Goal: Information Seeking & Learning: Learn about a topic

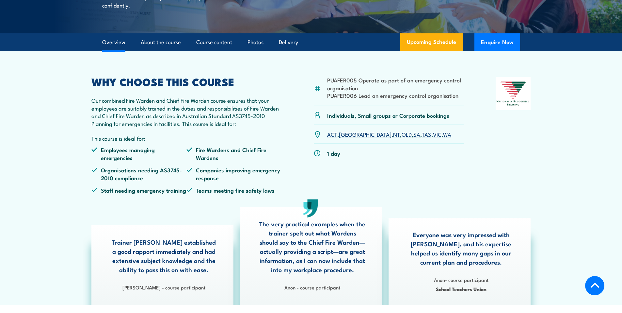
scroll to position [161, 0]
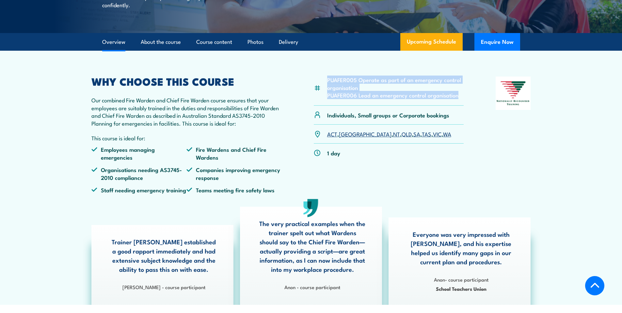
drag, startPoint x: 327, startPoint y: 96, endPoint x: 447, endPoint y: 106, distance: 121.0
click at [447, 105] on div "PUAFER005 Operate as part of an emergency control organisation PUAFER006 Lead a…" at bounding box center [389, 90] width 150 height 29
click at [401, 91] on li "PUAFER005 Operate as part of an emergency control organisation" at bounding box center [395, 83] width 137 height 15
drag, startPoint x: 339, startPoint y: 95, endPoint x: 364, endPoint y: 104, distance: 26.8
click at [364, 104] on div "PUAFER005 Operate as part of an emergency control organisation PUAFER006 Lead a…" at bounding box center [389, 90] width 150 height 29
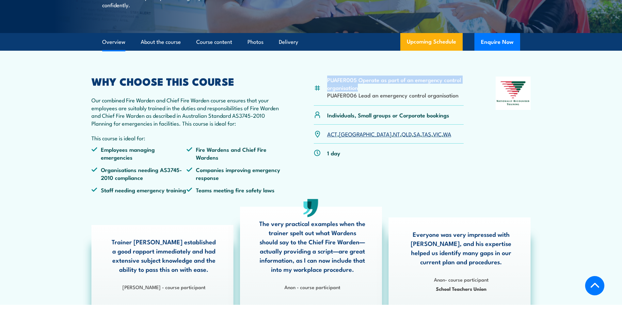
copy li "PUAFER005 Operate as part of an emergency control organisation"
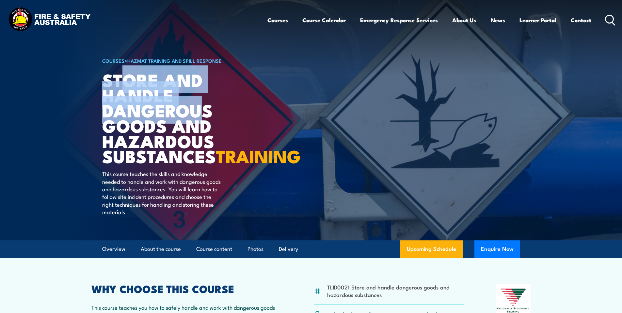
click at [203, 121] on h1 "Store And Handle Dangerous Goods and Hazardous Substances TRAINING" at bounding box center [182, 117] width 161 height 91
